Goal: Task Accomplishment & Management: Manage account settings

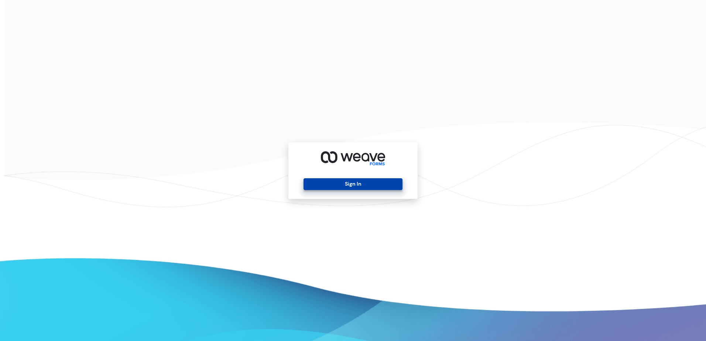
click at [344, 183] on button "Sign In" at bounding box center [352, 184] width 99 height 12
